Goal: Use online tool/utility: Utilize a website feature to perform a specific function

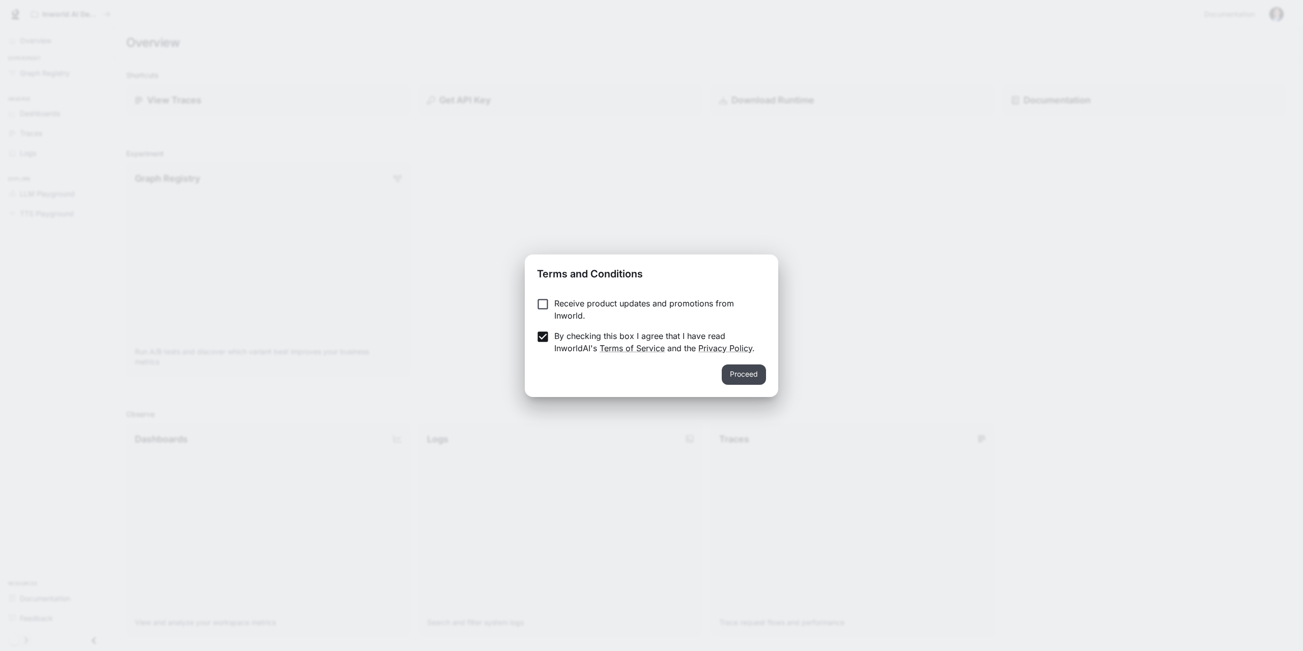
click at [739, 371] on button "Proceed" at bounding box center [744, 375] width 44 height 20
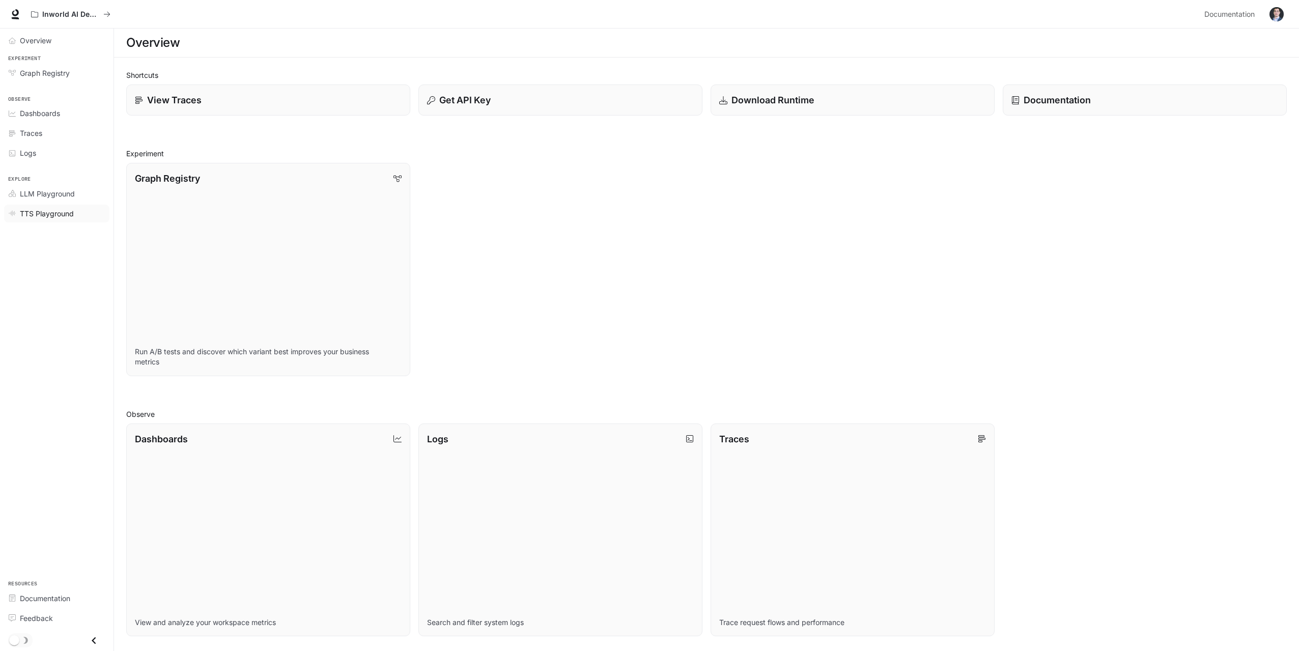
click at [47, 212] on span "TTS Playground" at bounding box center [47, 213] width 54 height 11
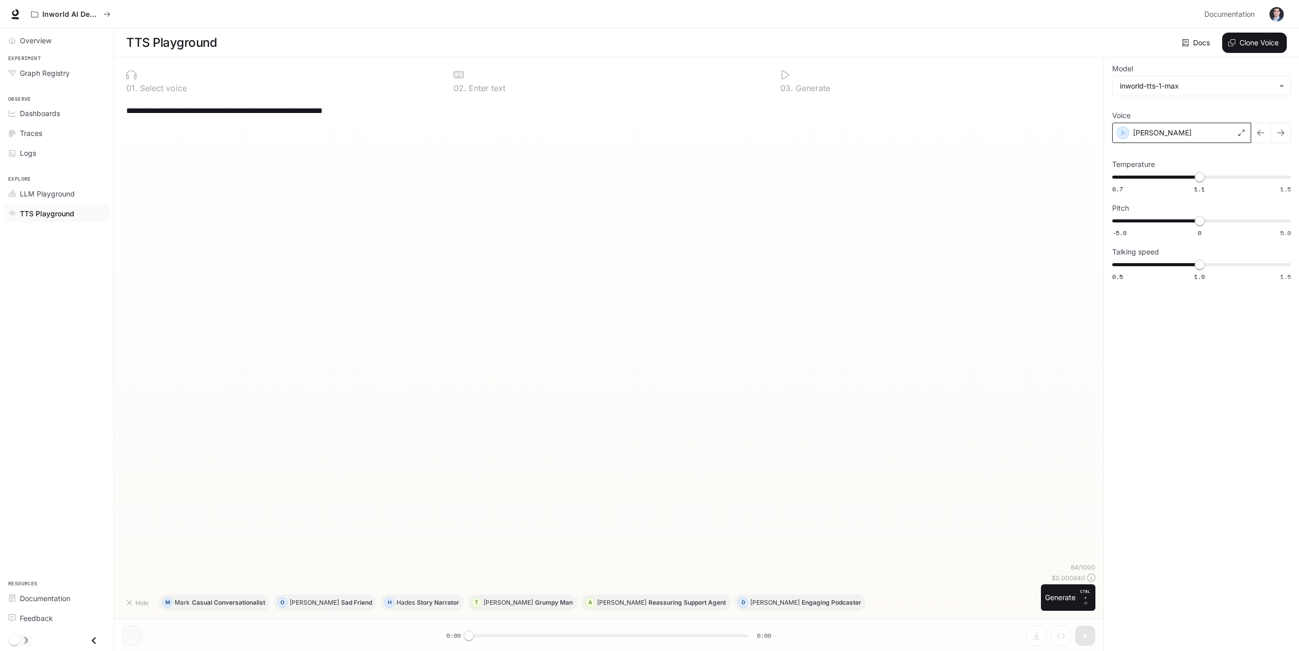
click at [1221, 133] on div "[PERSON_NAME]" at bounding box center [1181, 133] width 139 height 20
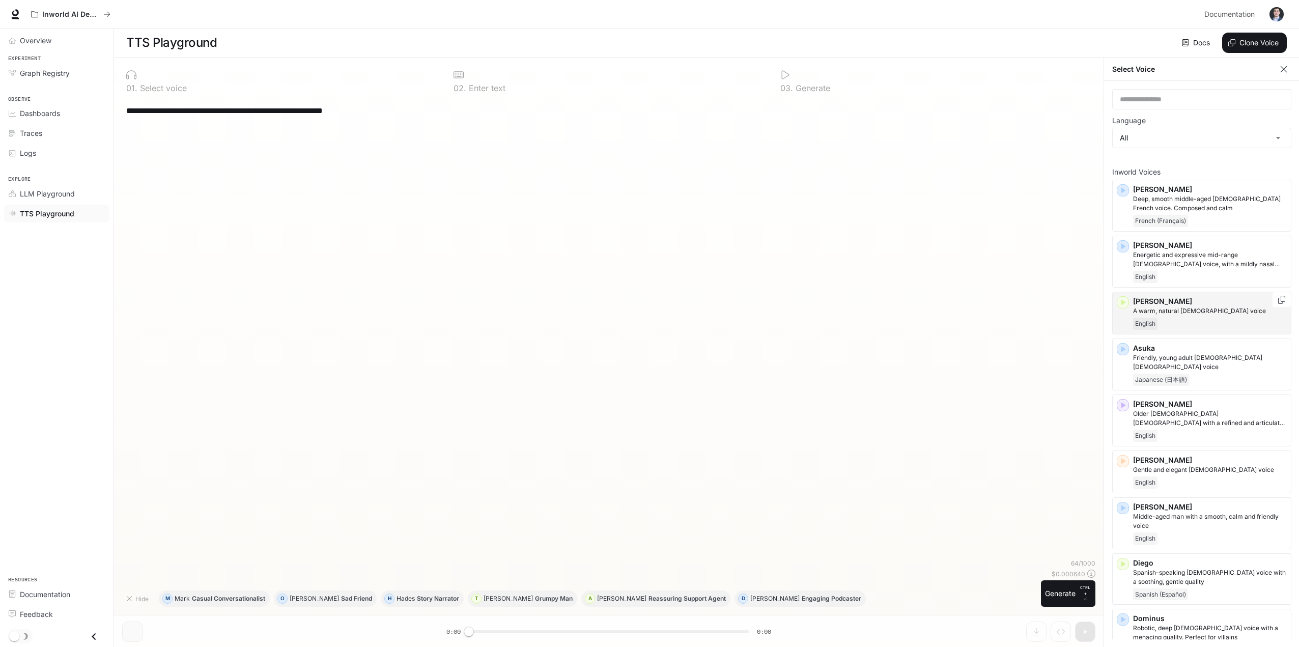
click at [1119, 301] on icon "button" at bounding box center [1123, 302] width 10 height 10
click at [1172, 465] on p "Gentle and elegant [DEMOGRAPHIC_DATA] voice" at bounding box center [1210, 469] width 154 height 9
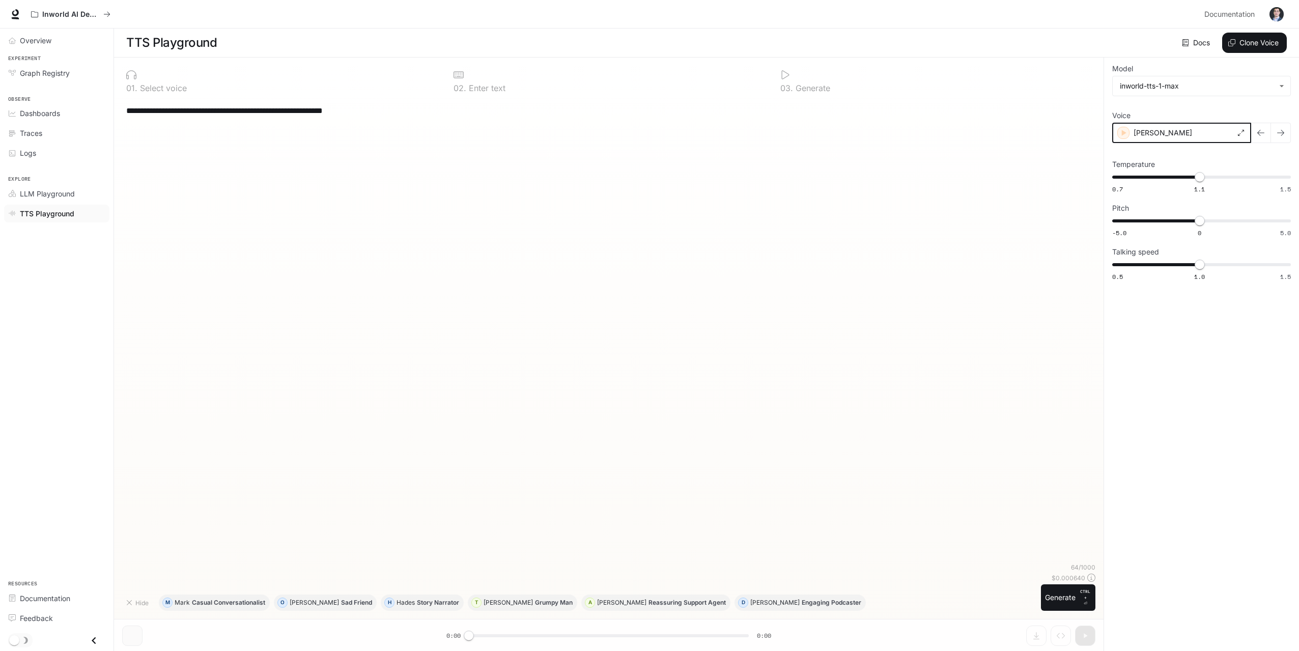
click at [1121, 133] on icon "button" at bounding box center [1124, 133] width 10 height 10
click at [1168, 132] on div "[PERSON_NAME]" at bounding box center [1181, 133] width 139 height 20
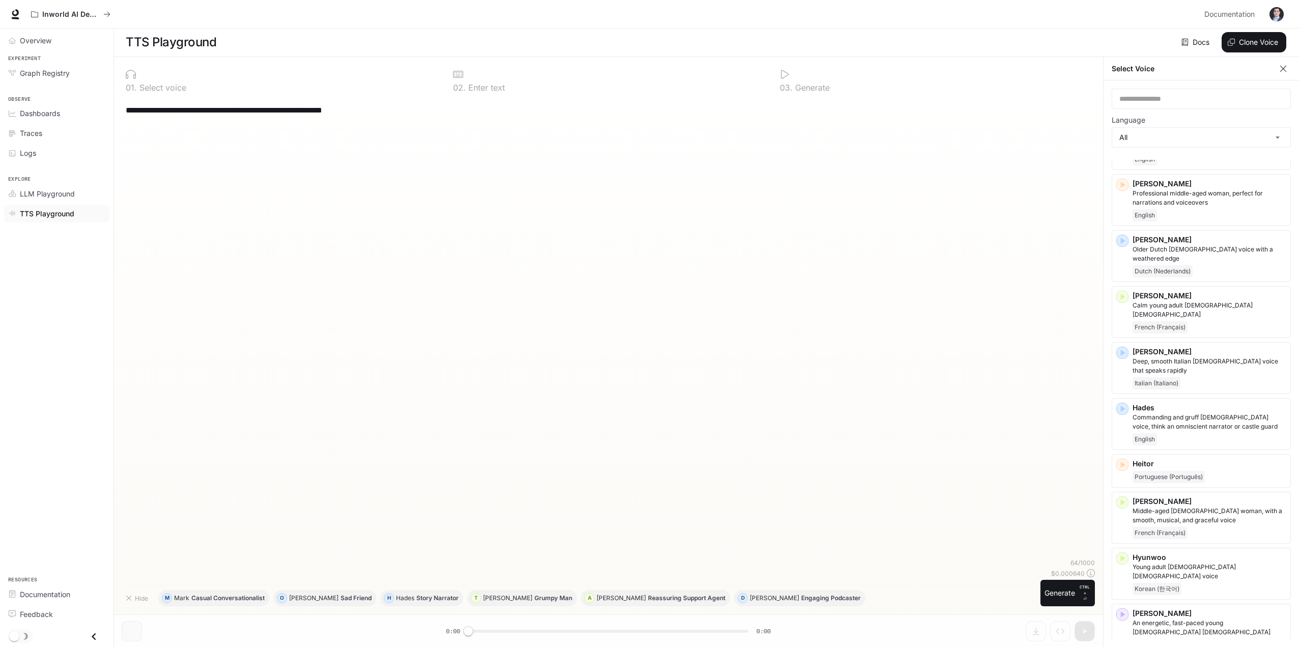
scroll to position [564, 0]
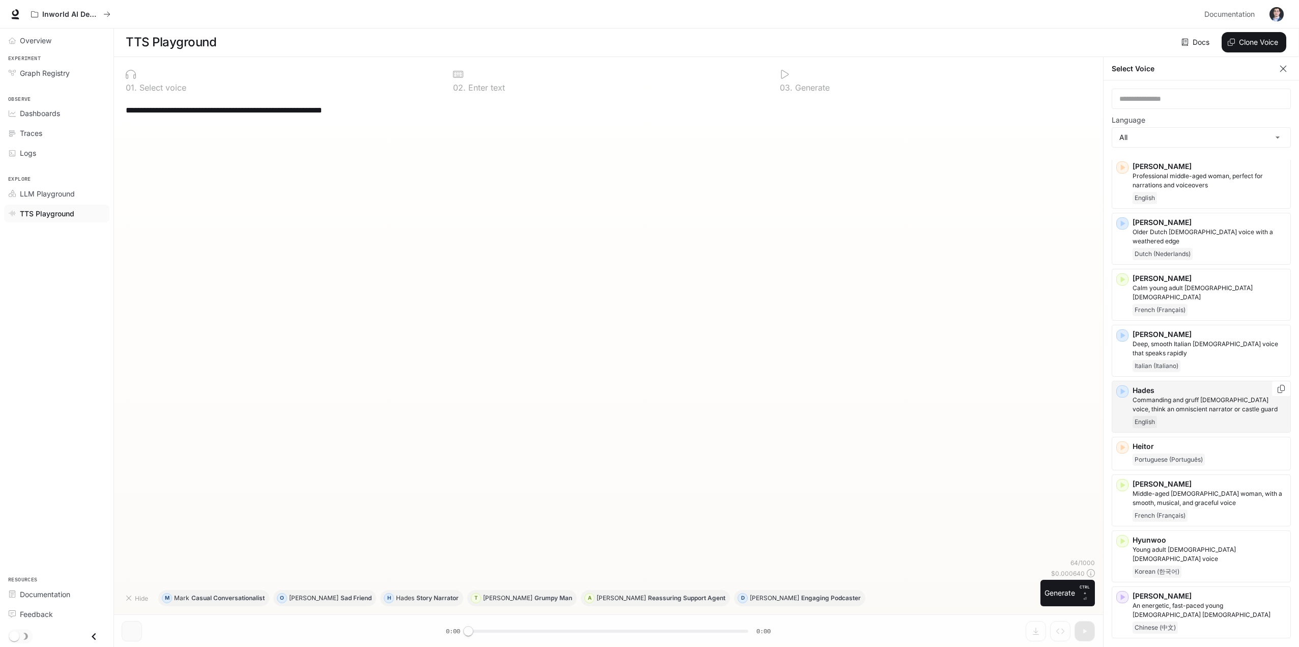
click at [1129, 381] on div "Hades Commanding and gruff [DEMOGRAPHIC_DATA] voice, think an omniscient narrat…" at bounding box center [1201, 407] width 179 height 52
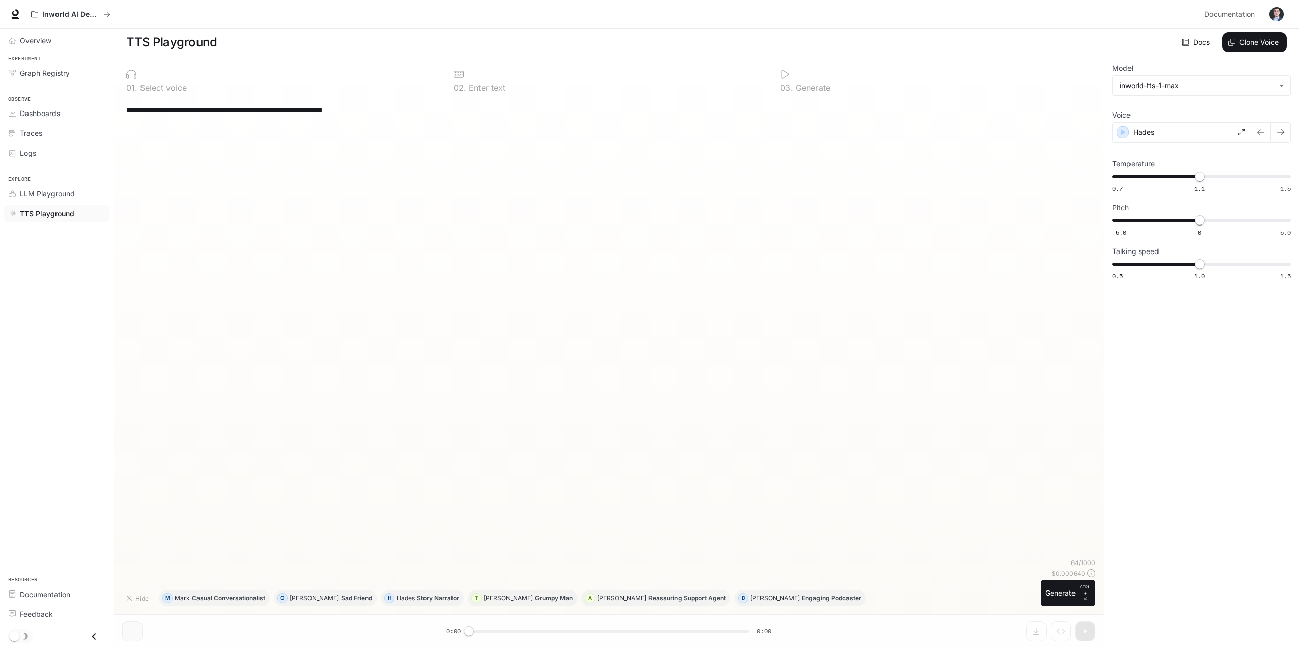
scroll to position [1, 0]
click at [1121, 135] on icon "button" at bounding box center [1124, 132] width 10 height 10
click at [1244, 128] on div "Hades" at bounding box center [1181, 132] width 139 height 20
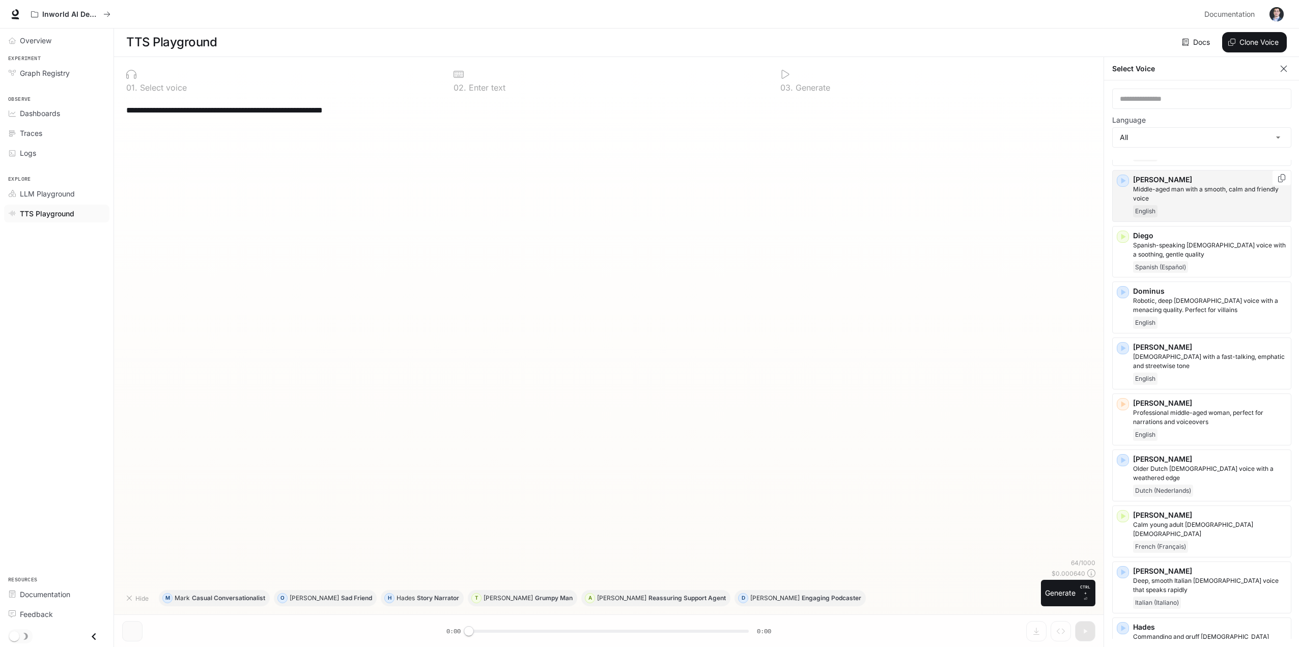
scroll to position [327, 0]
click at [1126, 399] on icon "button" at bounding box center [1123, 404] width 10 height 10
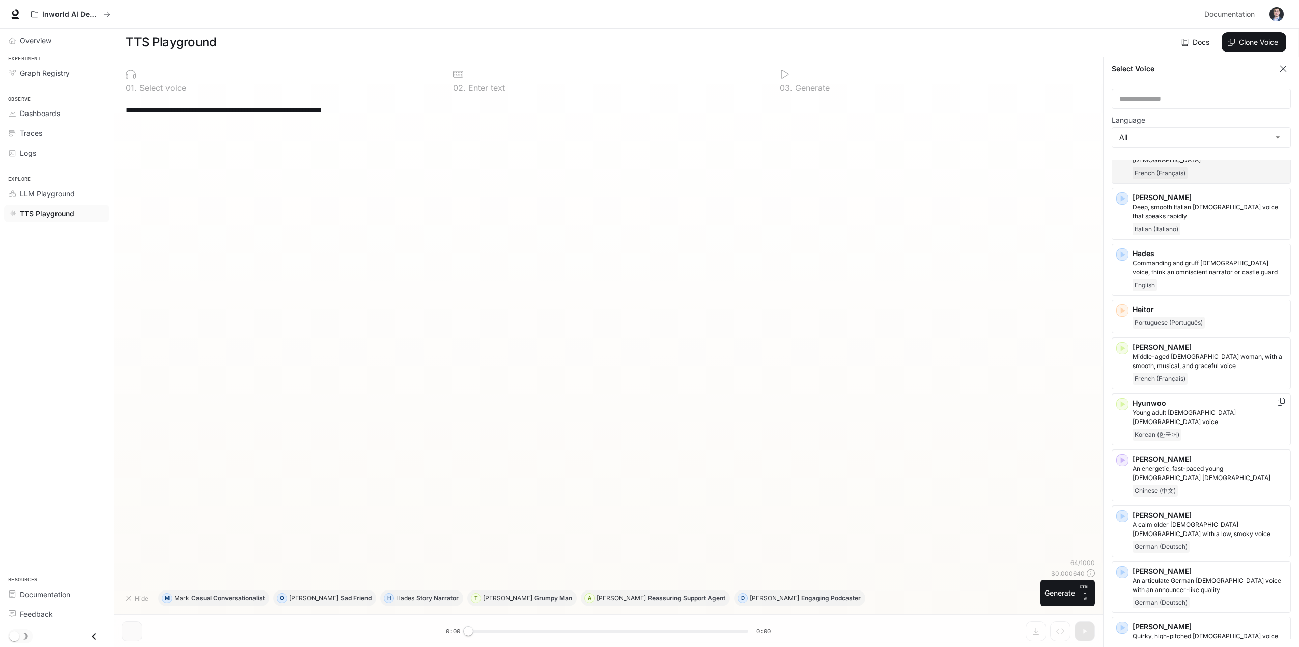
scroll to position [701, 0]
click at [1123, 401] on icon "button" at bounding box center [1123, 404] width 5 height 6
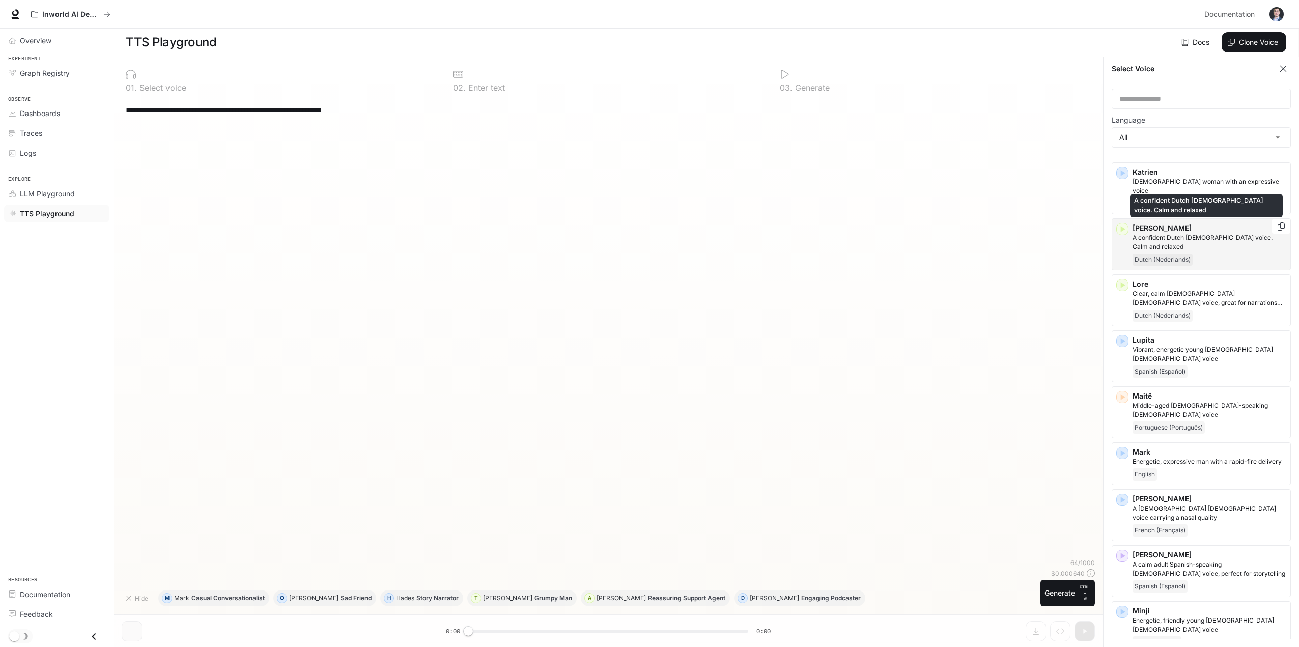
scroll to position [1214, 0]
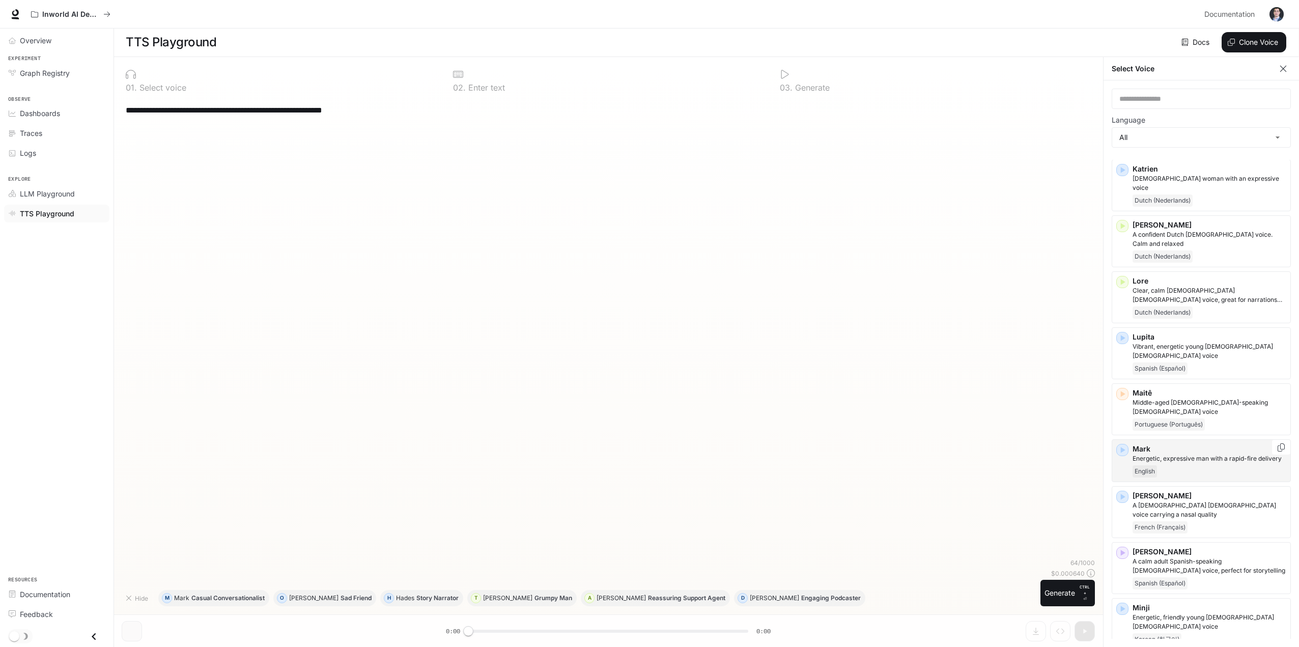
click at [1121, 447] on icon "button" at bounding box center [1123, 450] width 5 height 6
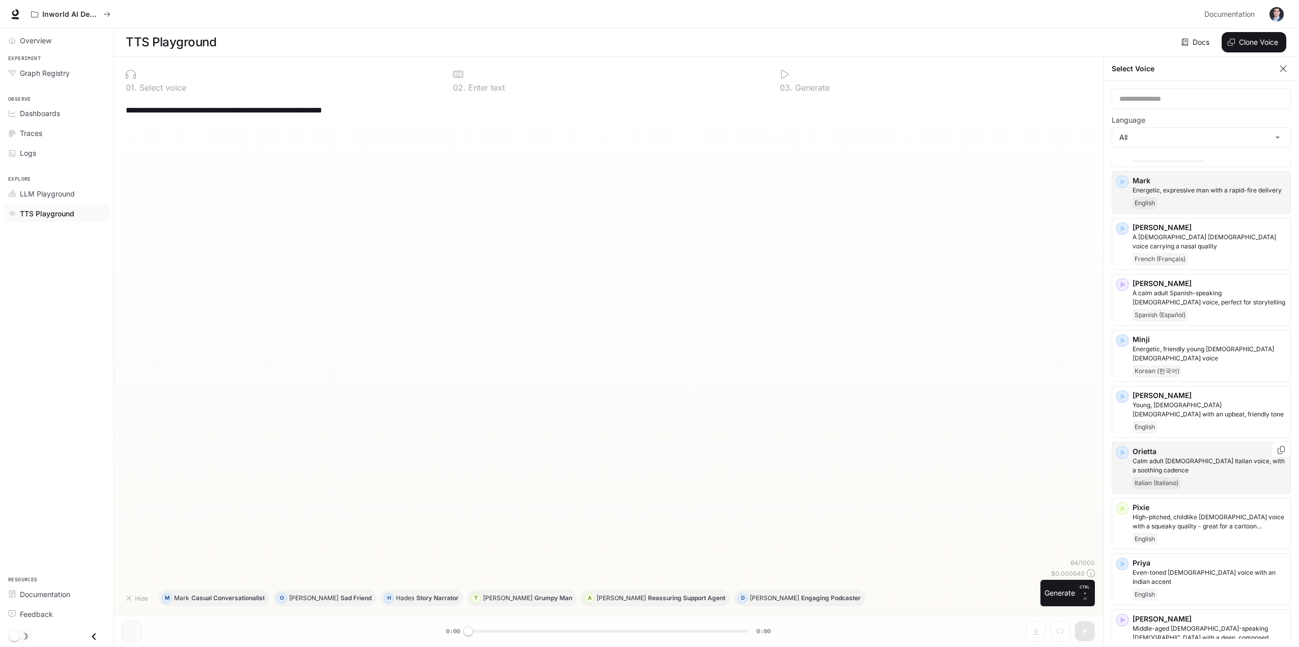
scroll to position [1483, 0]
click at [1123, 449] on icon "button" at bounding box center [1123, 452] width 5 height 6
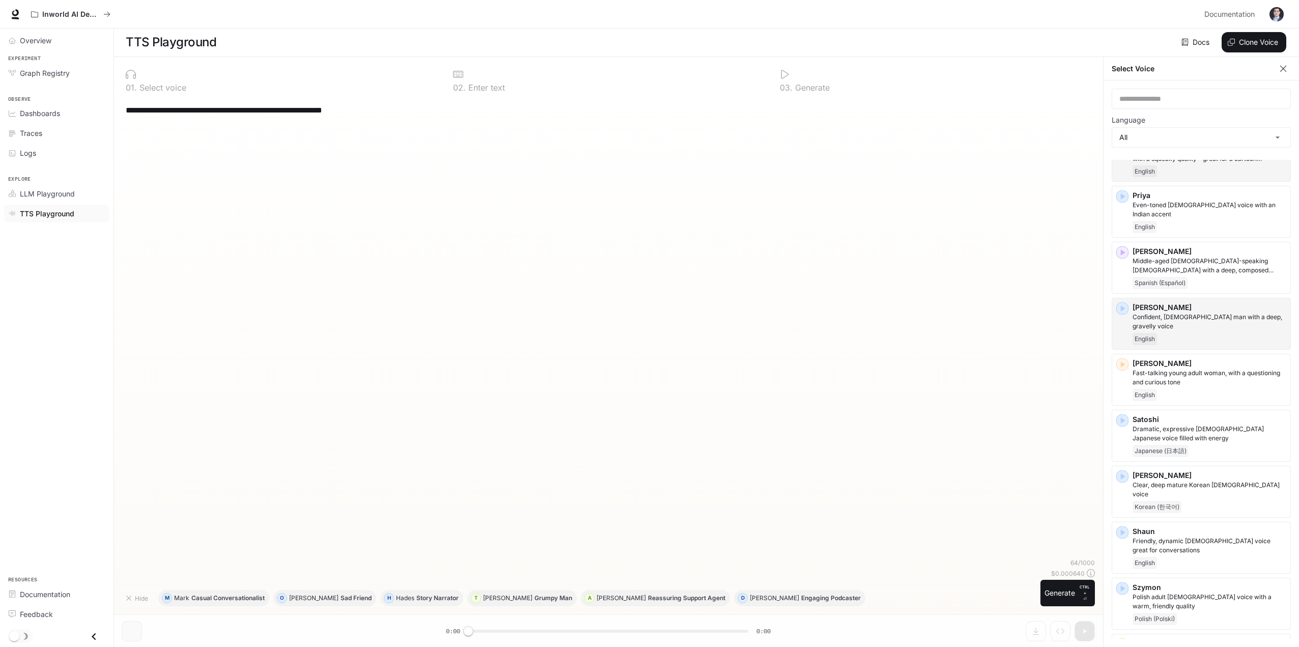
scroll to position [1862, 0]
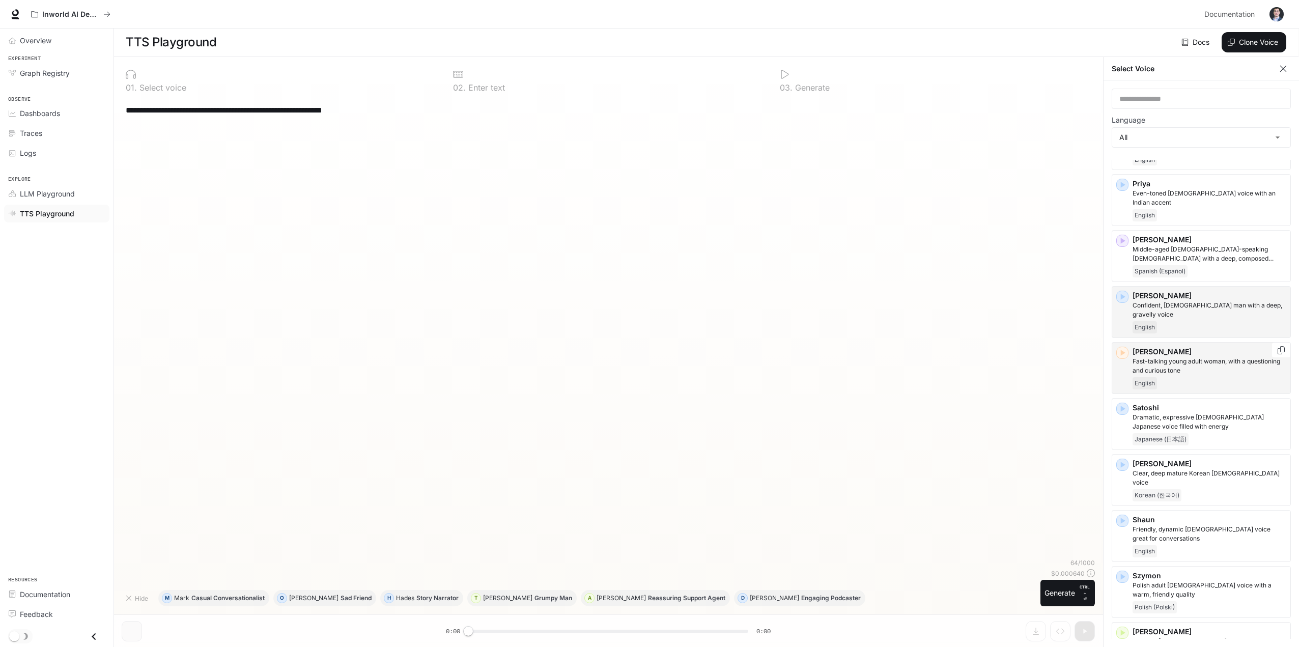
click at [1125, 348] on icon "button" at bounding box center [1123, 353] width 10 height 10
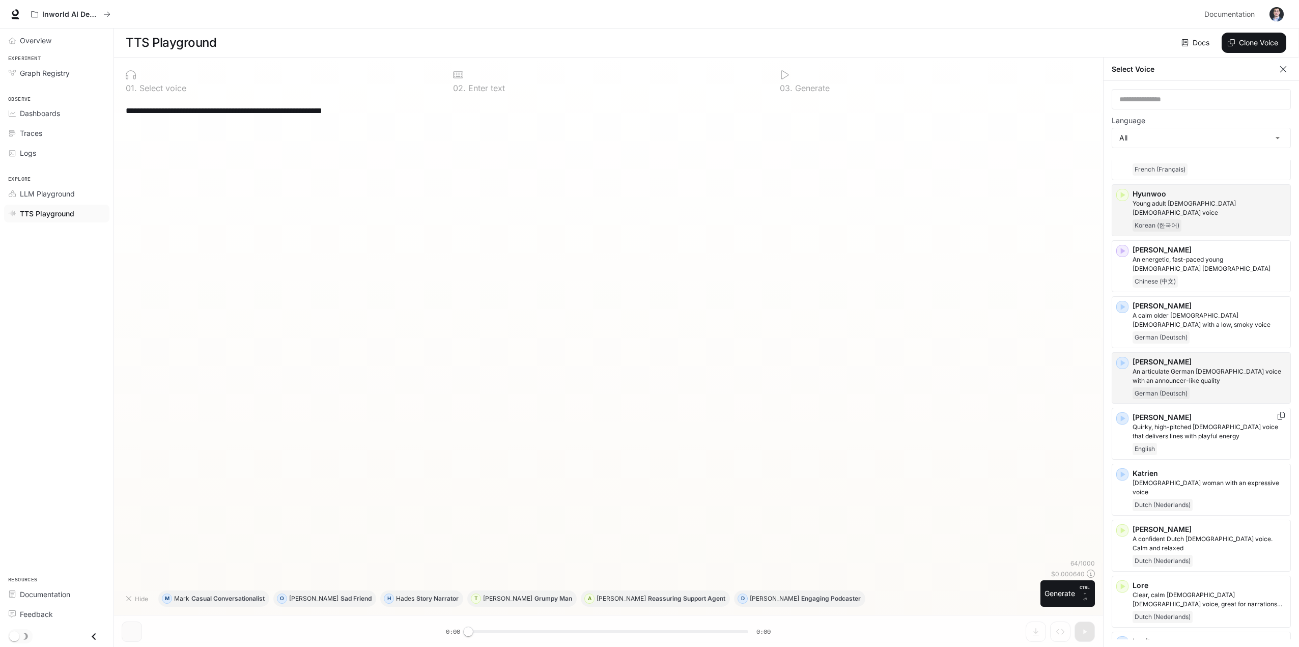
scroll to position [904, 0]
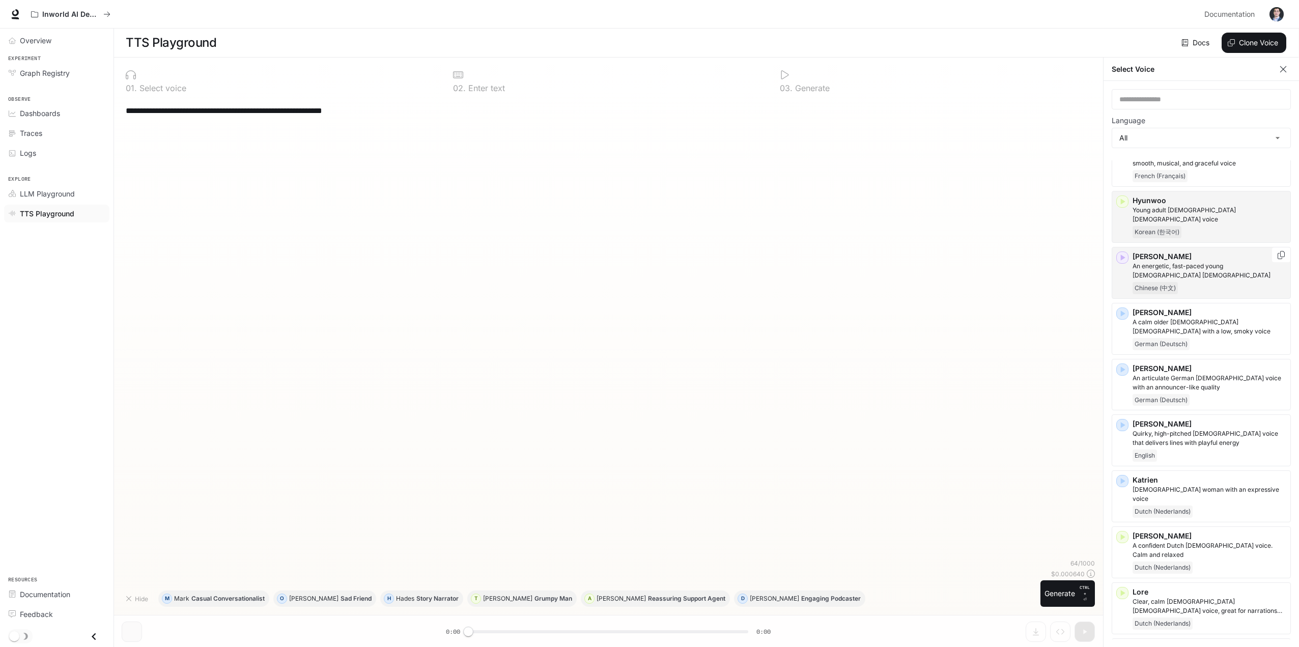
click at [1123, 253] on icon "button" at bounding box center [1123, 258] width 10 height 10
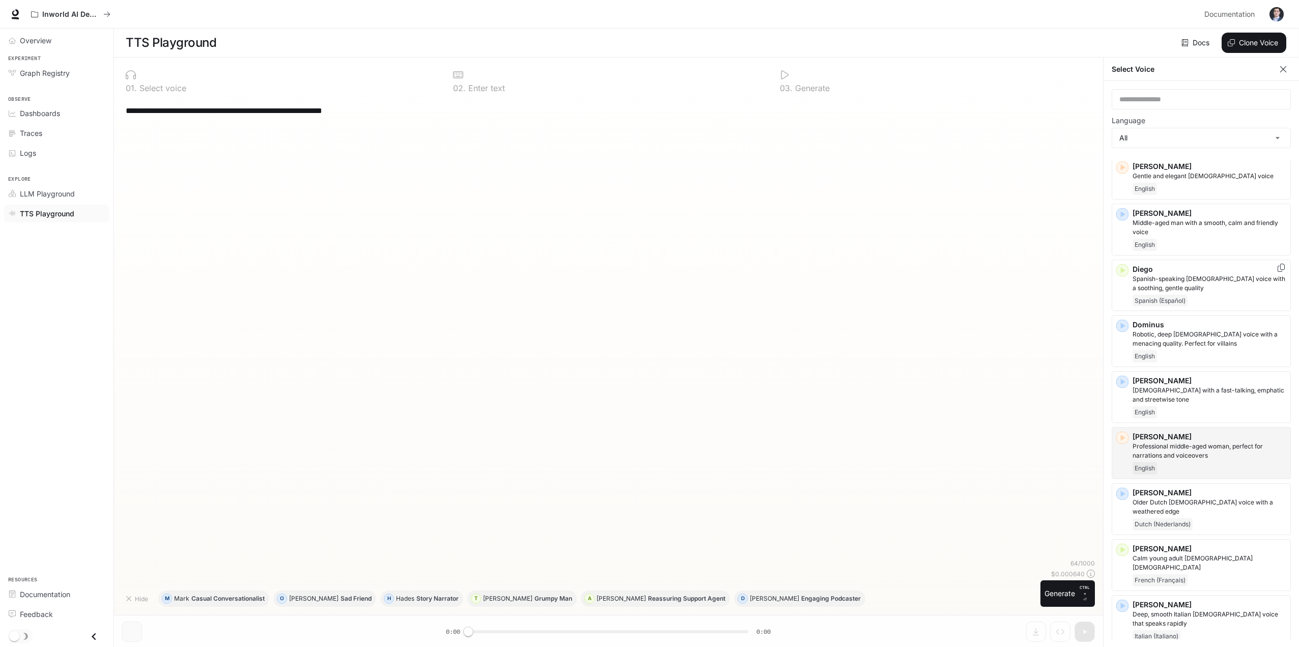
scroll to position [293, 0]
click at [1120, 210] on icon "button" at bounding box center [1123, 215] width 10 height 10
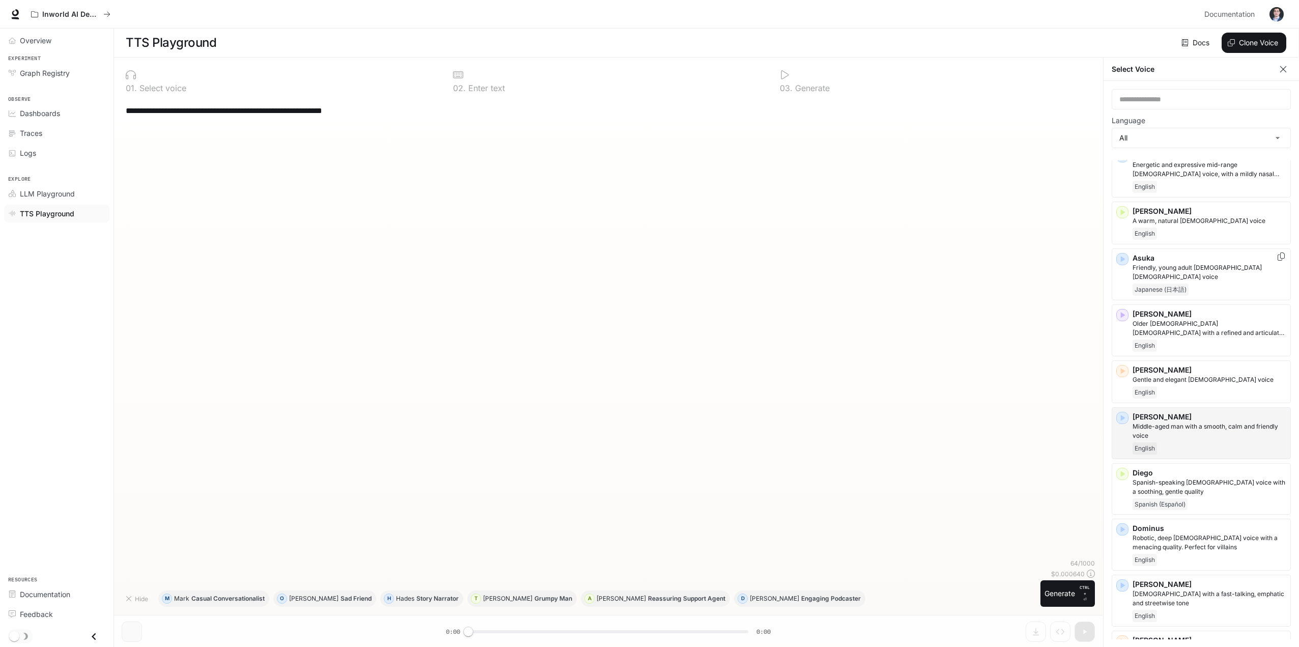
scroll to position [89, 0]
click at [1124, 212] on icon "button" at bounding box center [1123, 213] width 10 height 10
